Goal: Transaction & Acquisition: Purchase product/service

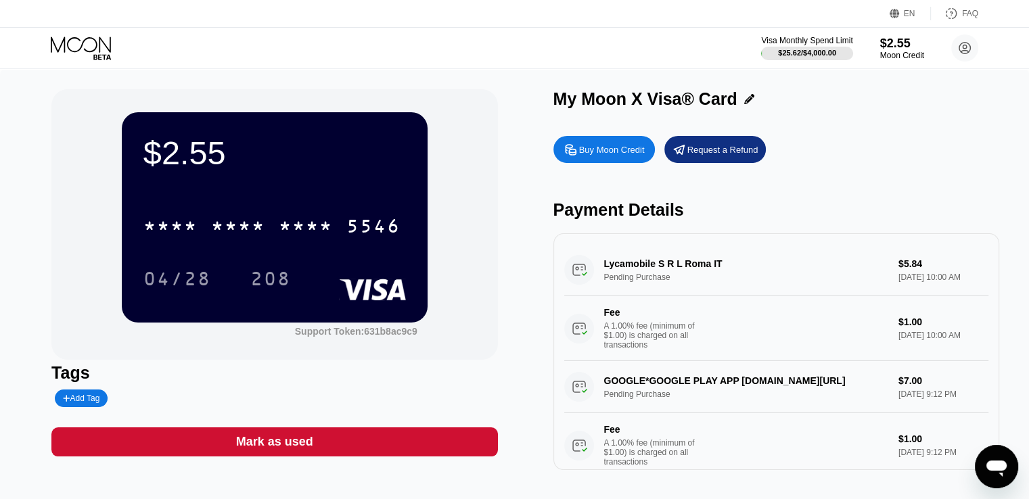
drag, startPoint x: 635, startPoint y: 290, endPoint x: 598, endPoint y: 266, distance: 44.1
click at [598, 267] on div "Lycamobile S R L Roma IT Pending Purchase $5.84 Aug 20, 2025 10:00 AM Fee A 1.0…" at bounding box center [776, 302] width 424 height 117
drag, startPoint x: 673, startPoint y: 282, endPoint x: 708, endPoint y: 291, distance: 36.2
click at [708, 291] on div "Lycamobile S R L Roma IT Pending Purchase $5.84 Aug 20, 2025 10:00 AM Fee A 1.0…" at bounding box center [776, 302] width 424 height 117
click at [0, 211] on div "$2.55 * * * * * * * * * * * * 5546 04/28 208 Support Token: 631b8ac9c9 Tags Add…" at bounding box center [514, 286] width 1029 height 435
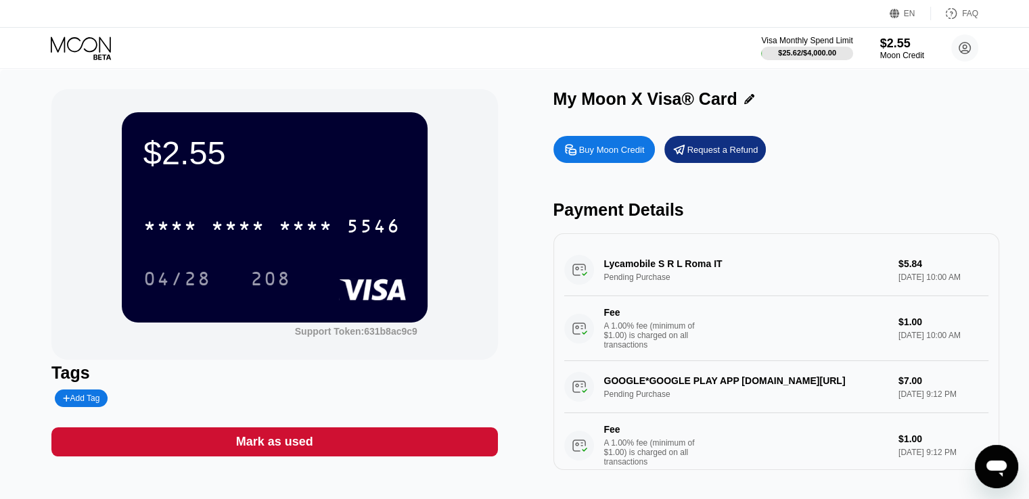
click at [917, 170] on div "Buy Moon Credit Request a Refund Payment Details Lycamobile S R L Roma IT Pendi…" at bounding box center [776, 299] width 446 height 341
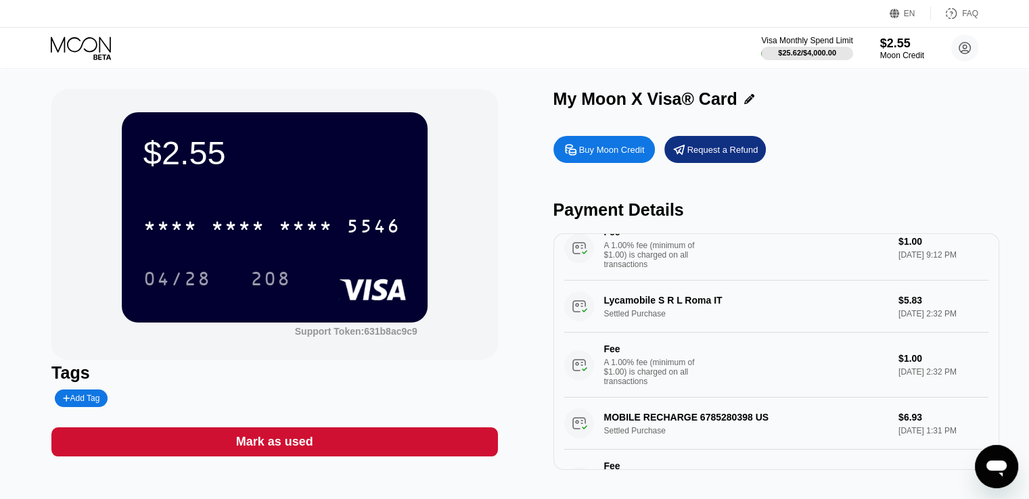
scroll to position [203, 0]
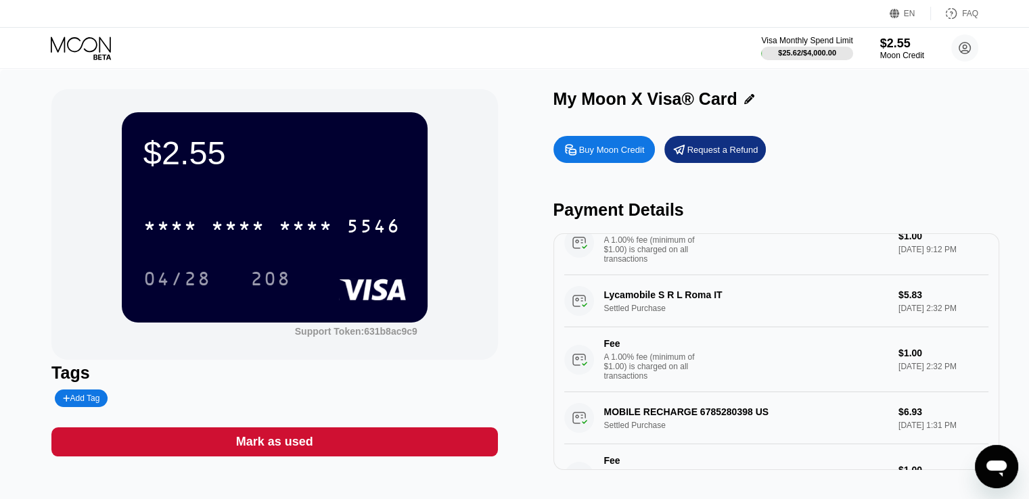
click at [638, 331] on div "Lycamobile S R L Roma IT Settled Purchase $5.83 [DATE] 2:32 PM Fee A 1.00% fee …" at bounding box center [776, 333] width 424 height 117
click at [636, 330] on div "Lycamobile S R L Roma IT Settled Purchase $5.83 [DATE] 2:32 PM Fee A 1.00% fee …" at bounding box center [776, 333] width 424 height 117
click at [588, 325] on div "Lycamobile S R L Roma IT Settled Purchase $5.83 [DATE] 2:32 PM Fee A 1.00% fee …" at bounding box center [776, 333] width 424 height 117
click at [589, 323] on div "Lycamobile S R L Roma IT Settled Purchase $5.83 [DATE] 2:32 PM Fee A 1.00% fee …" at bounding box center [776, 333] width 424 height 117
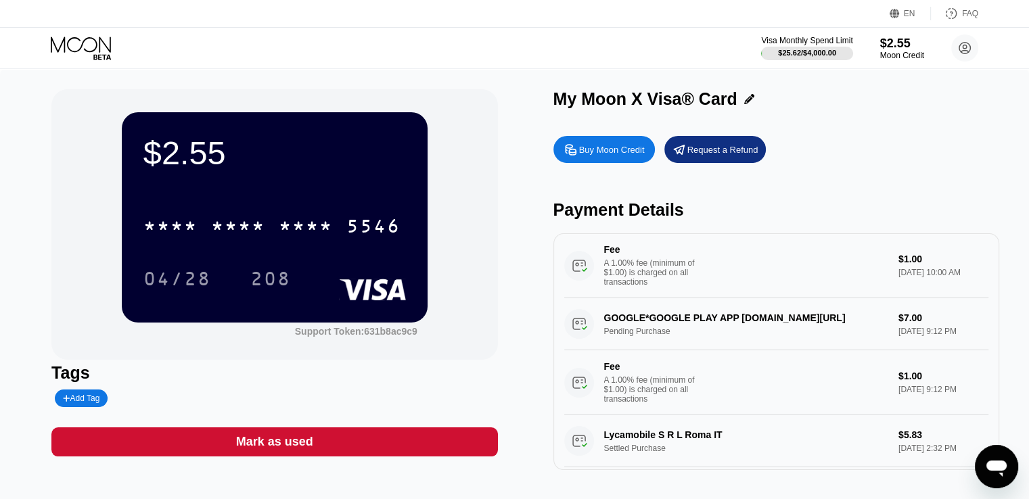
scroll to position [0, 0]
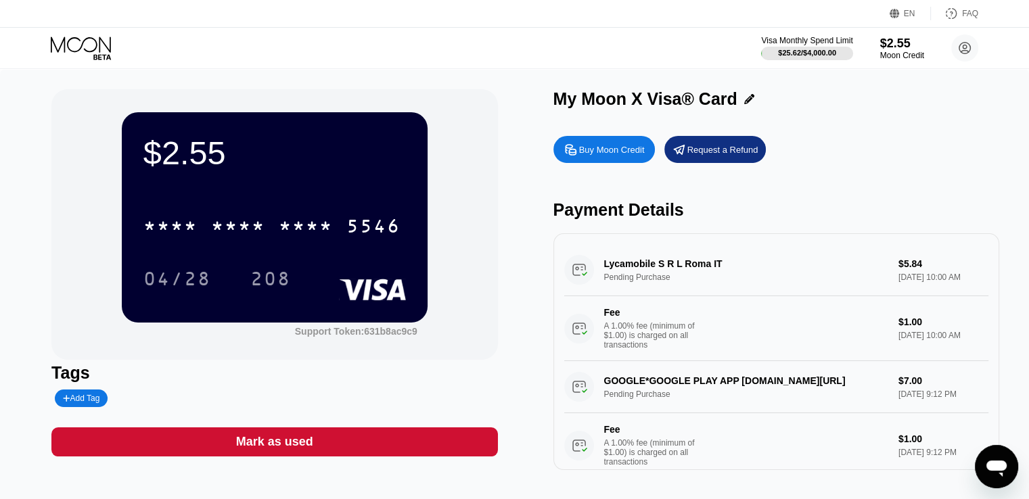
click at [580, 274] on div "Lycamobile S R L Roma IT Pending Purchase $5.84 [DATE] 10:00 AM Fee A 1.00% fee…" at bounding box center [776, 302] width 424 height 117
click at [702, 270] on div "Lycamobile S R L Roma IT Pending Purchase $5.84 [DATE] 10:00 AM Fee A 1.00% fee…" at bounding box center [776, 302] width 424 height 117
click at [897, 47] on div "$2.55" at bounding box center [901, 43] width 45 height 14
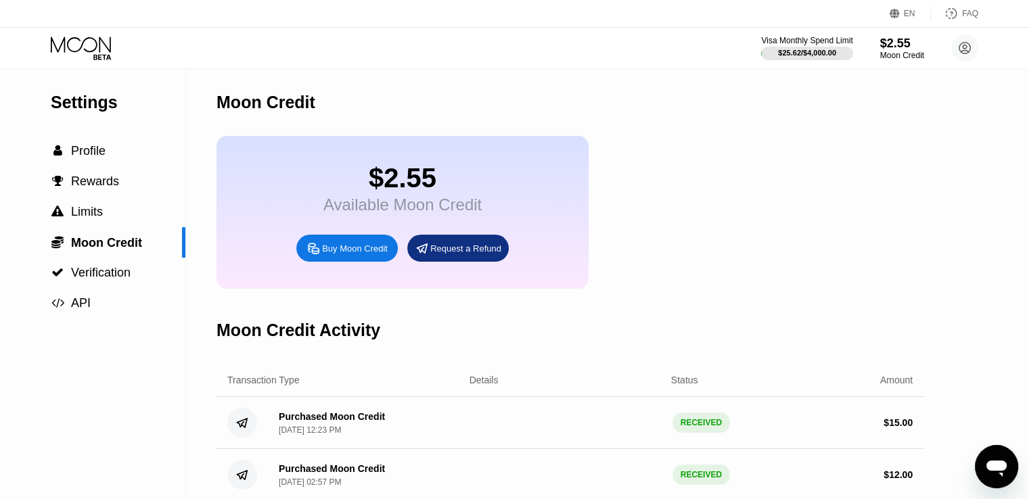
click at [371, 254] on div "Buy Moon Credit" at bounding box center [355, 248] width 66 height 11
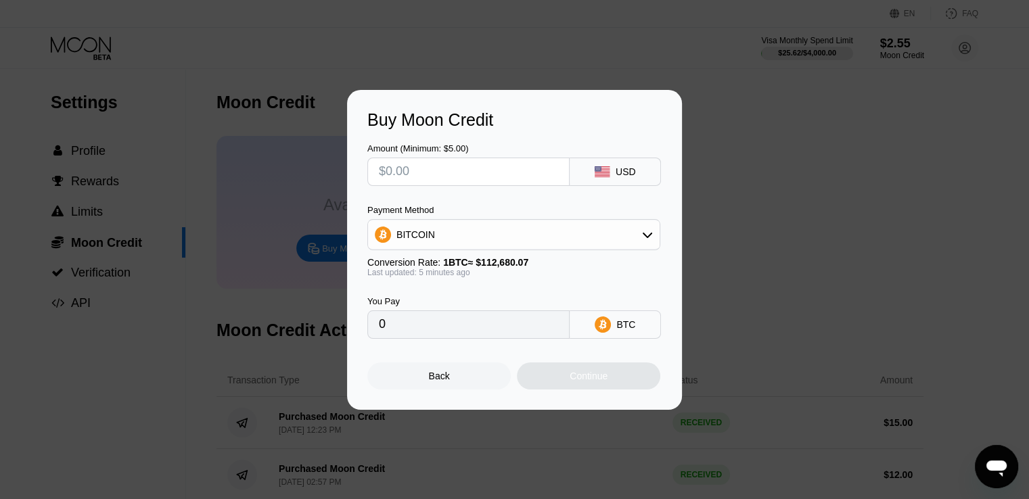
click at [494, 168] on input "text" at bounding box center [468, 171] width 179 height 27
type input "$2"
type input "0.00001775"
type input "$20"
type input "0.00017745"
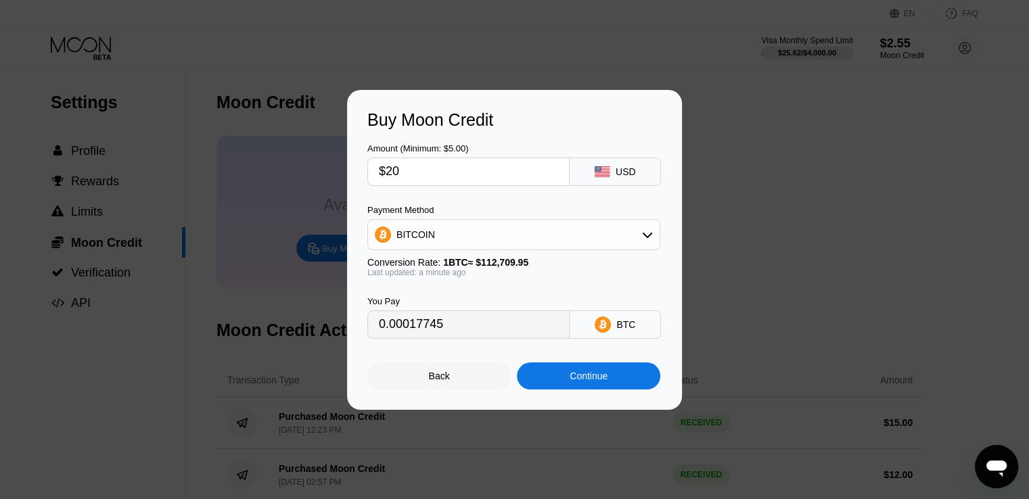
type input "$20"
click at [559, 390] on div "Continue" at bounding box center [588, 375] width 143 height 27
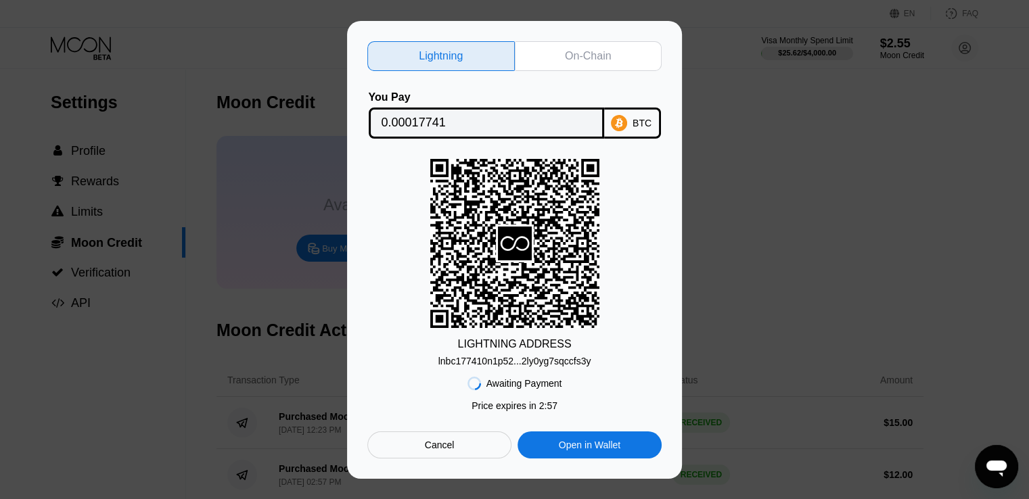
click at [594, 43] on div "On-Chain" at bounding box center [588, 56] width 147 height 30
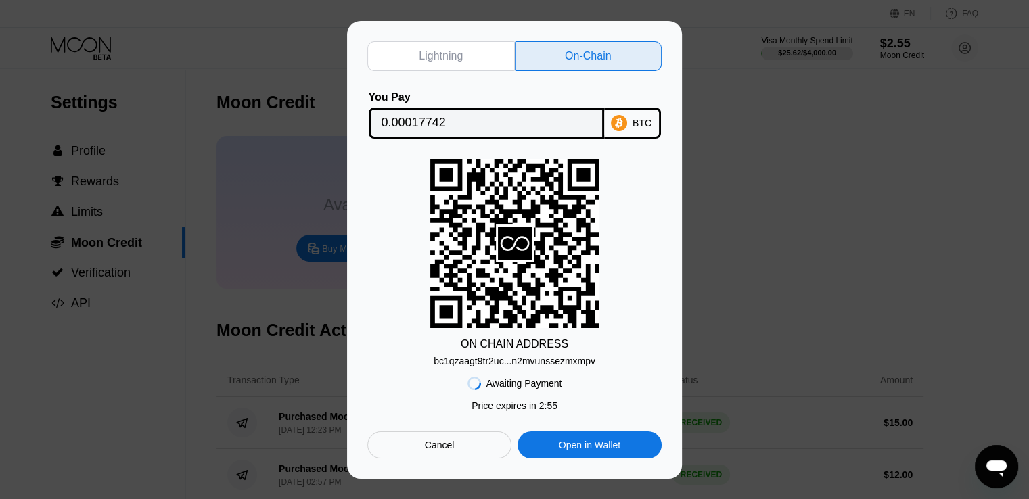
click at [626, 296] on div "ON CHAIN ADDRESS bc1qzaagt9tr2uc...n2mvunssezmxmpv" at bounding box center [514, 263] width 294 height 208
